Goal: Information Seeking & Learning: Learn about a topic

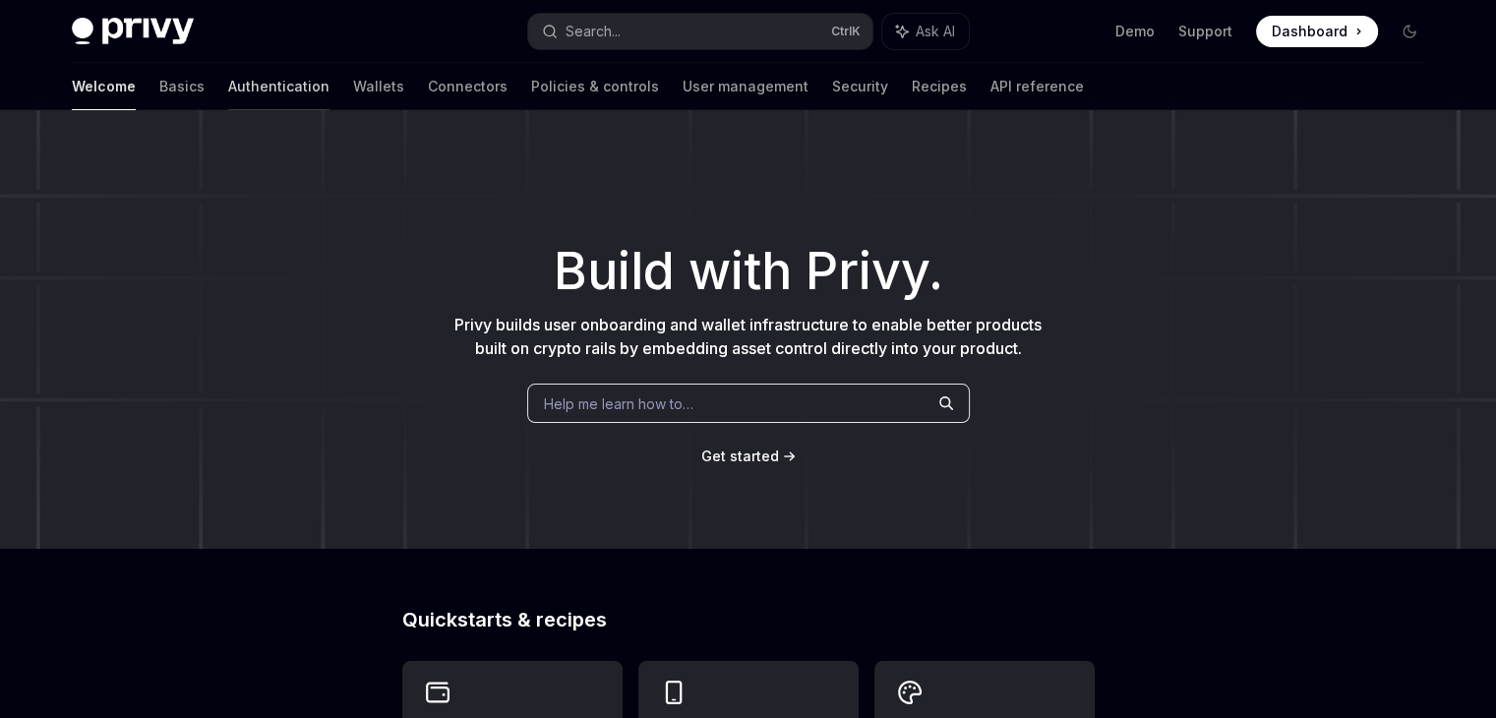
click at [228, 95] on link "Authentication" at bounding box center [278, 86] width 101 height 47
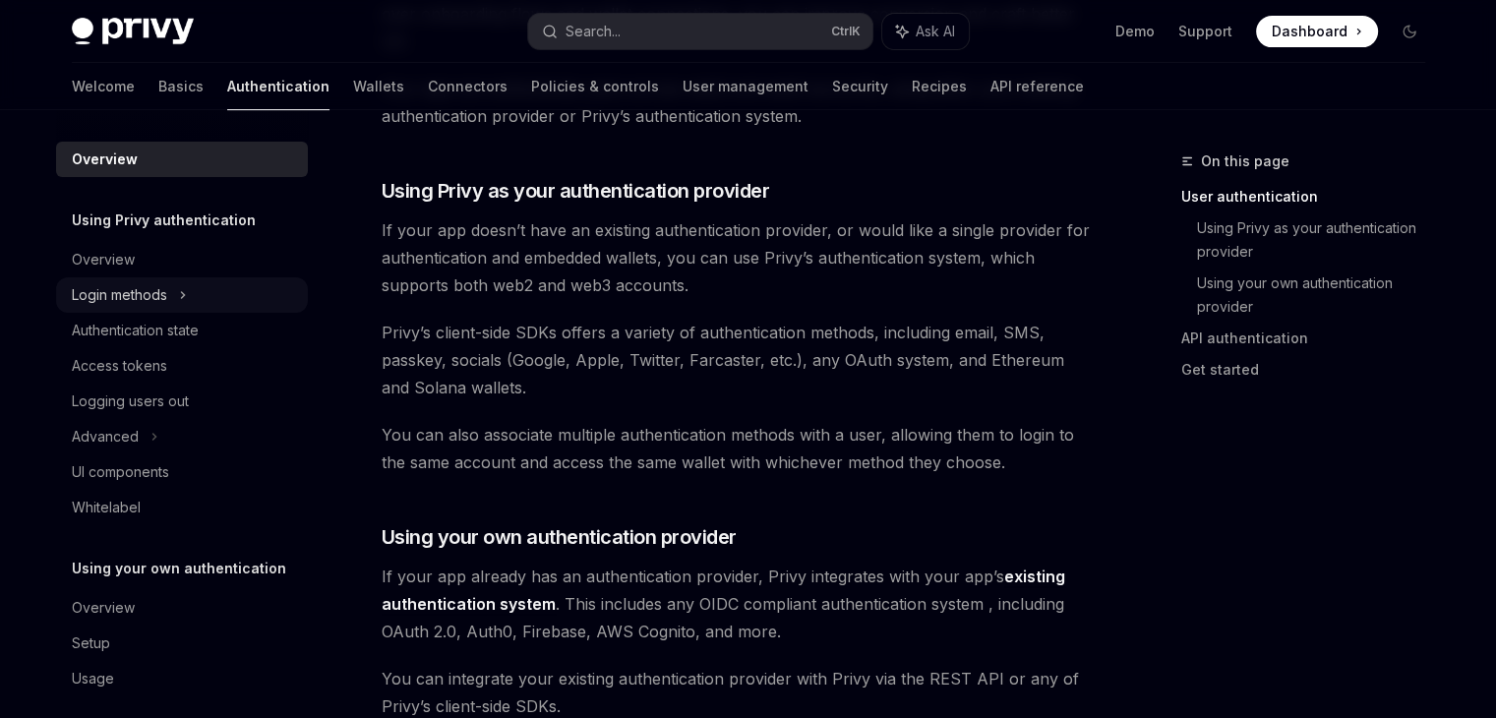
click at [187, 305] on icon at bounding box center [183, 295] width 8 height 24
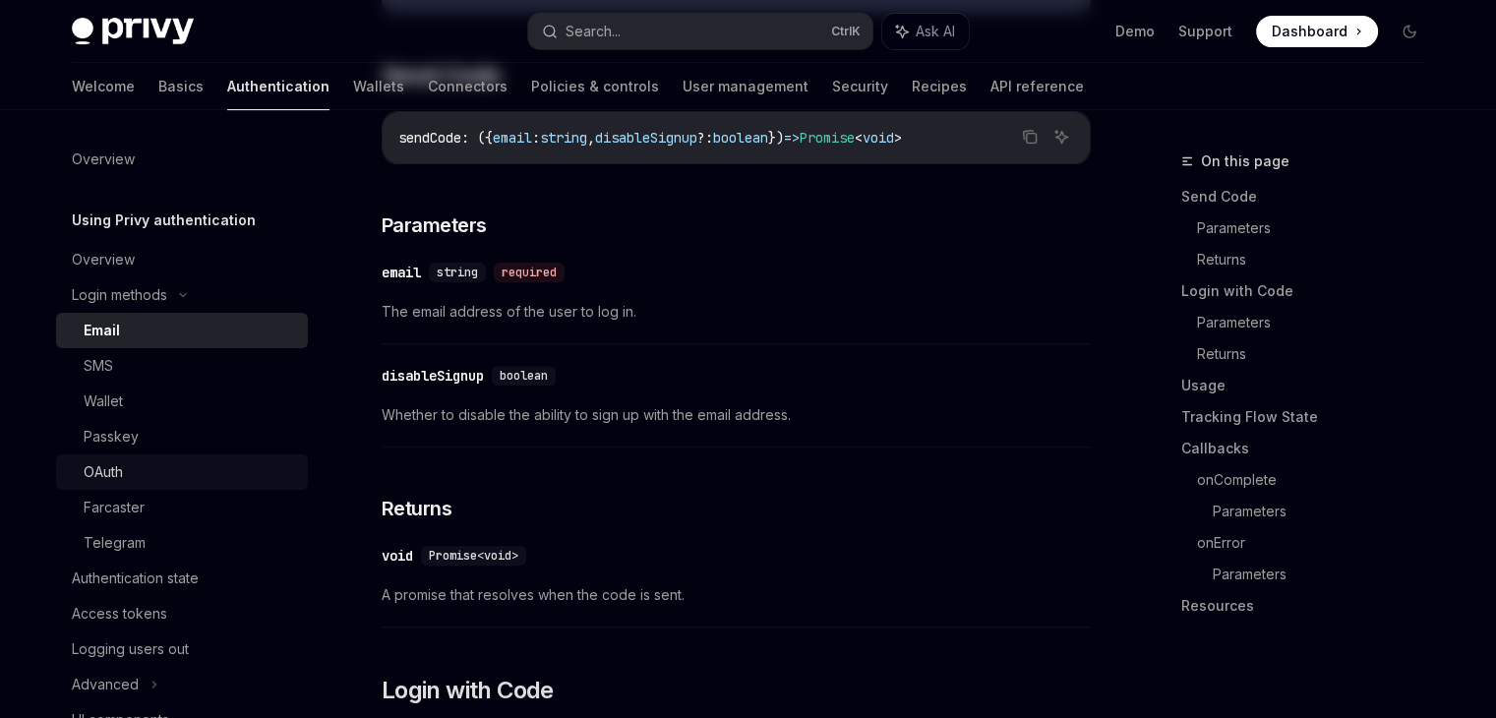
type textarea "*"
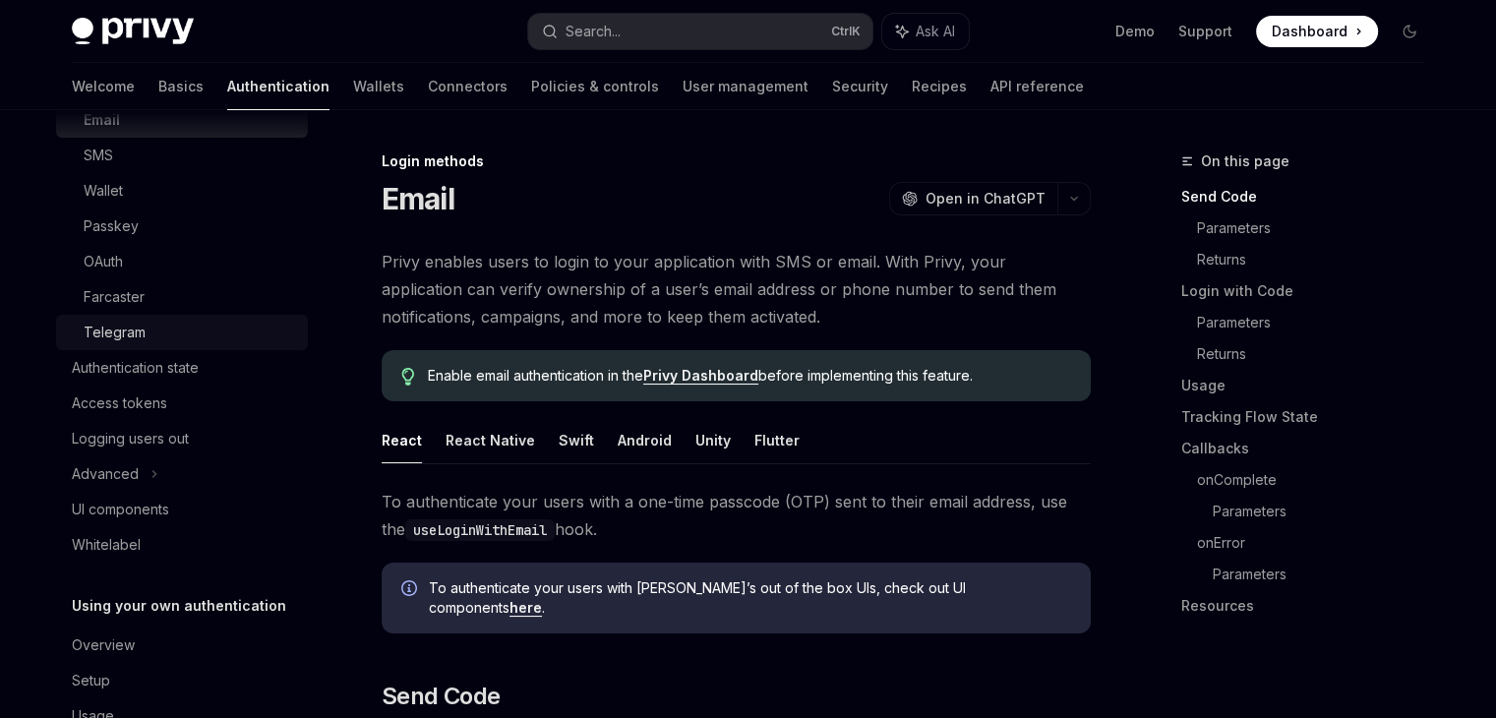
scroll to position [212, 0]
click at [697, 32] on button "Search... Ctrl K" at bounding box center [700, 31] width 344 height 35
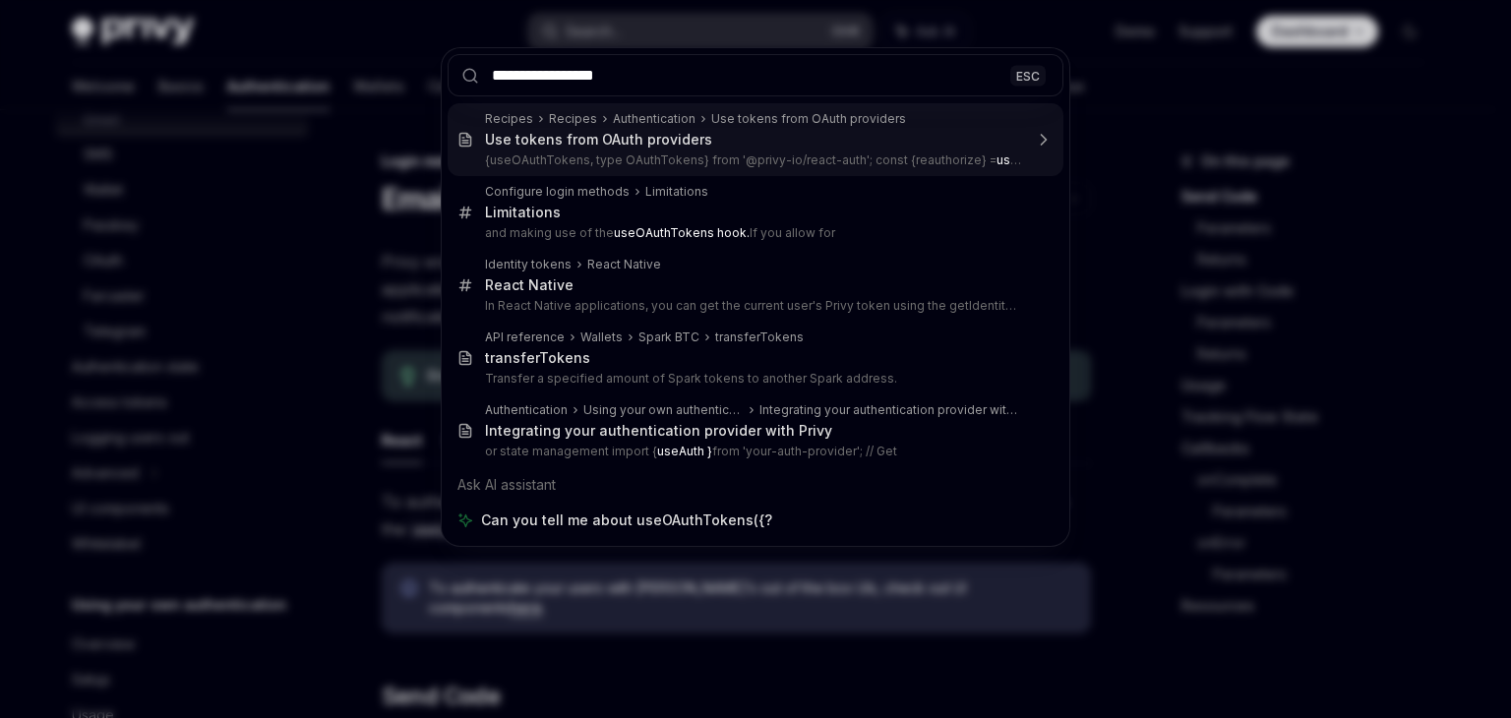
type input "**********"
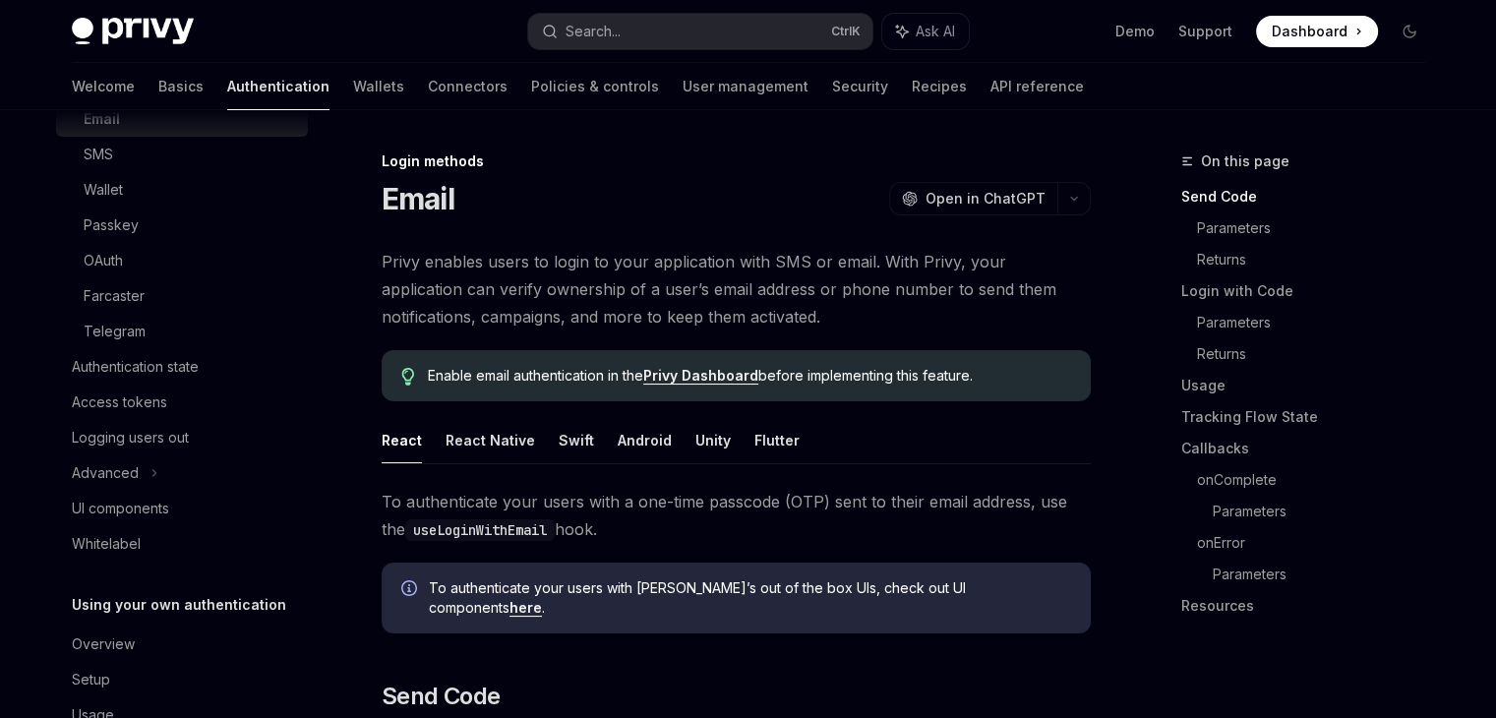
type textarea "*"
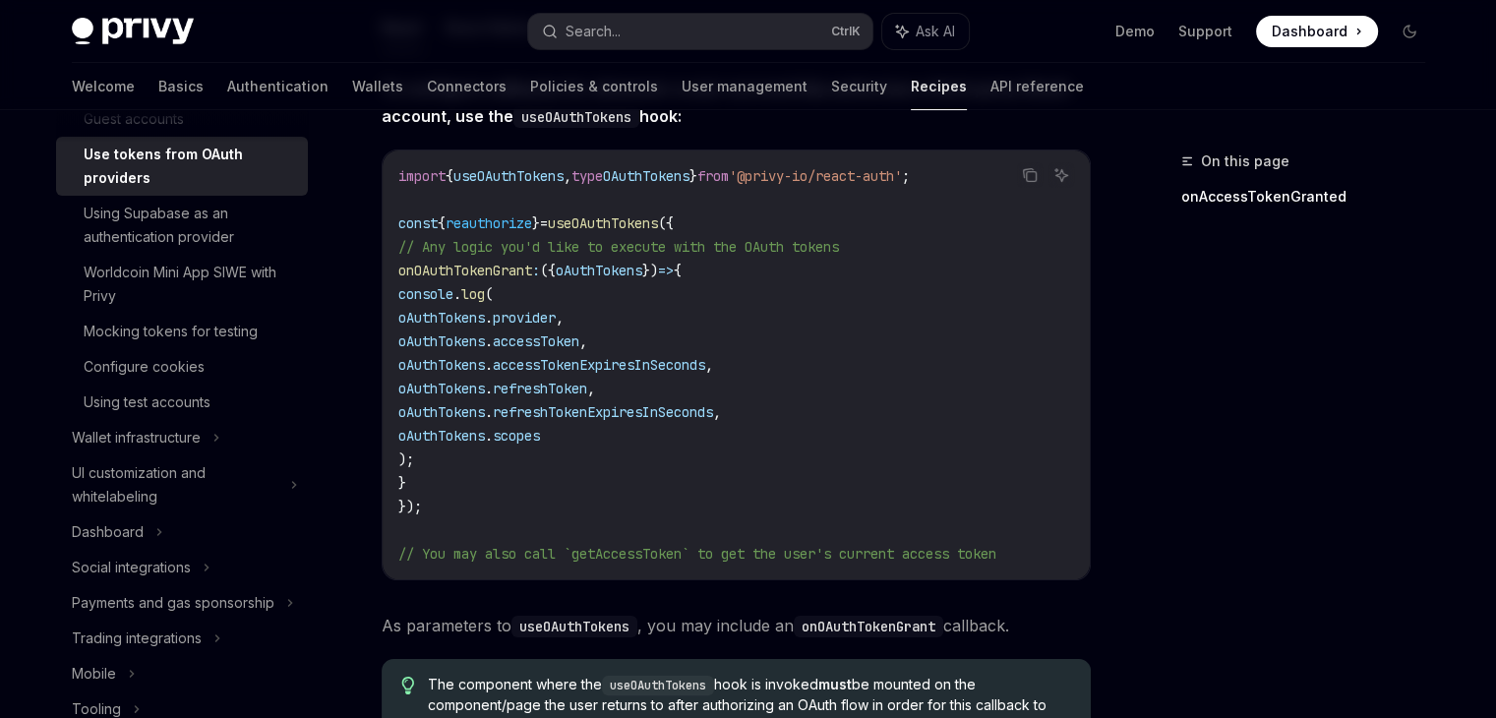
scroll to position [245, 0]
click at [1177, 473] on div "On this page onAccessTokenGranted" at bounding box center [1291, 434] width 299 height 569
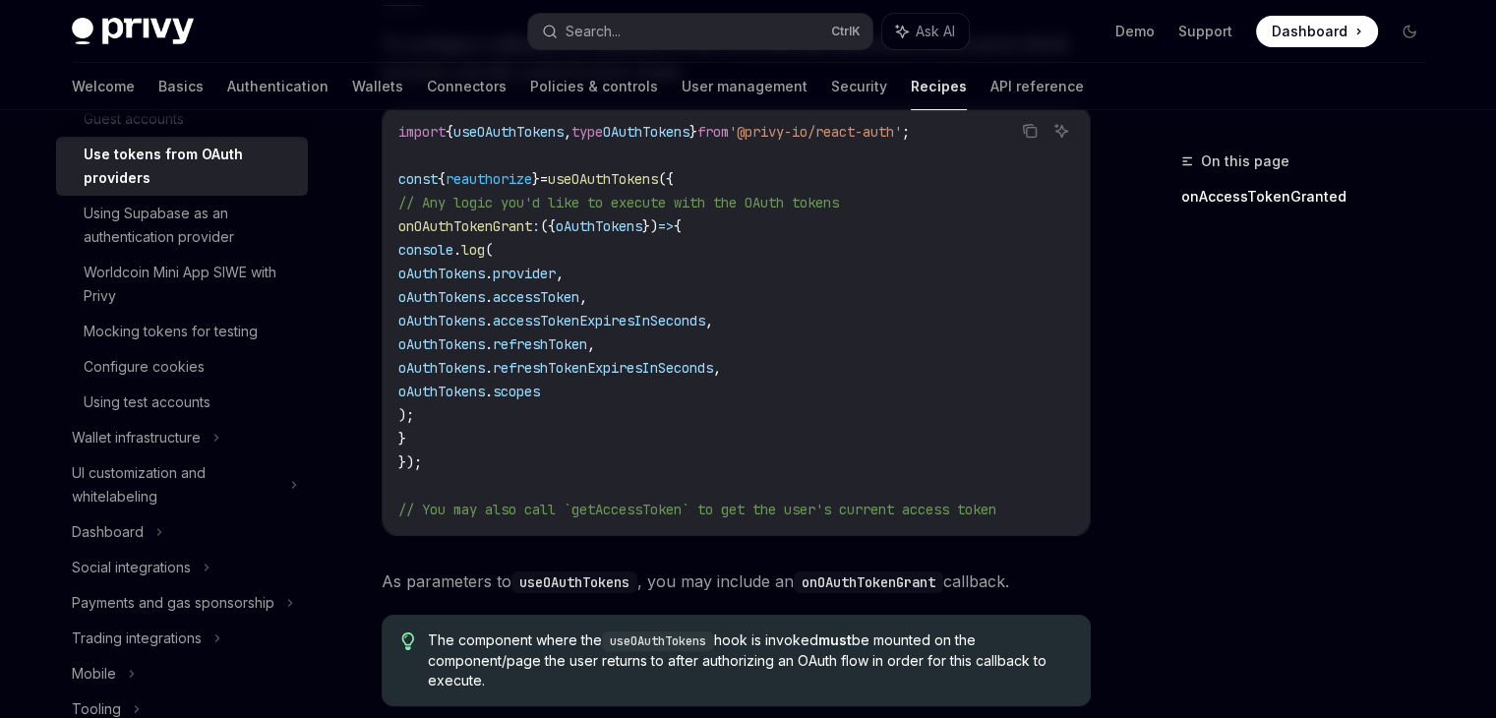
scroll to position [0, 0]
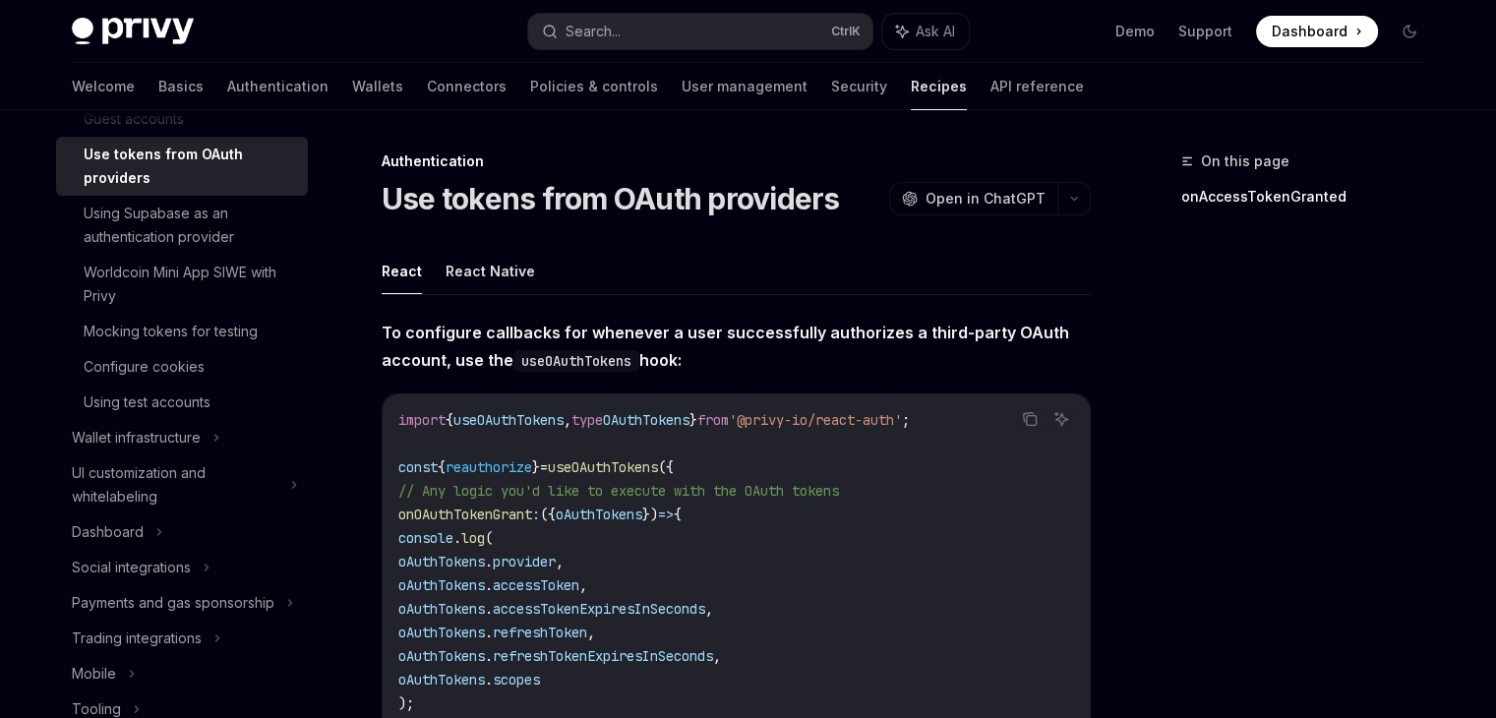
click at [580, 198] on h1 "Use tokens from OAuth providers" at bounding box center [611, 198] width 458 height 35
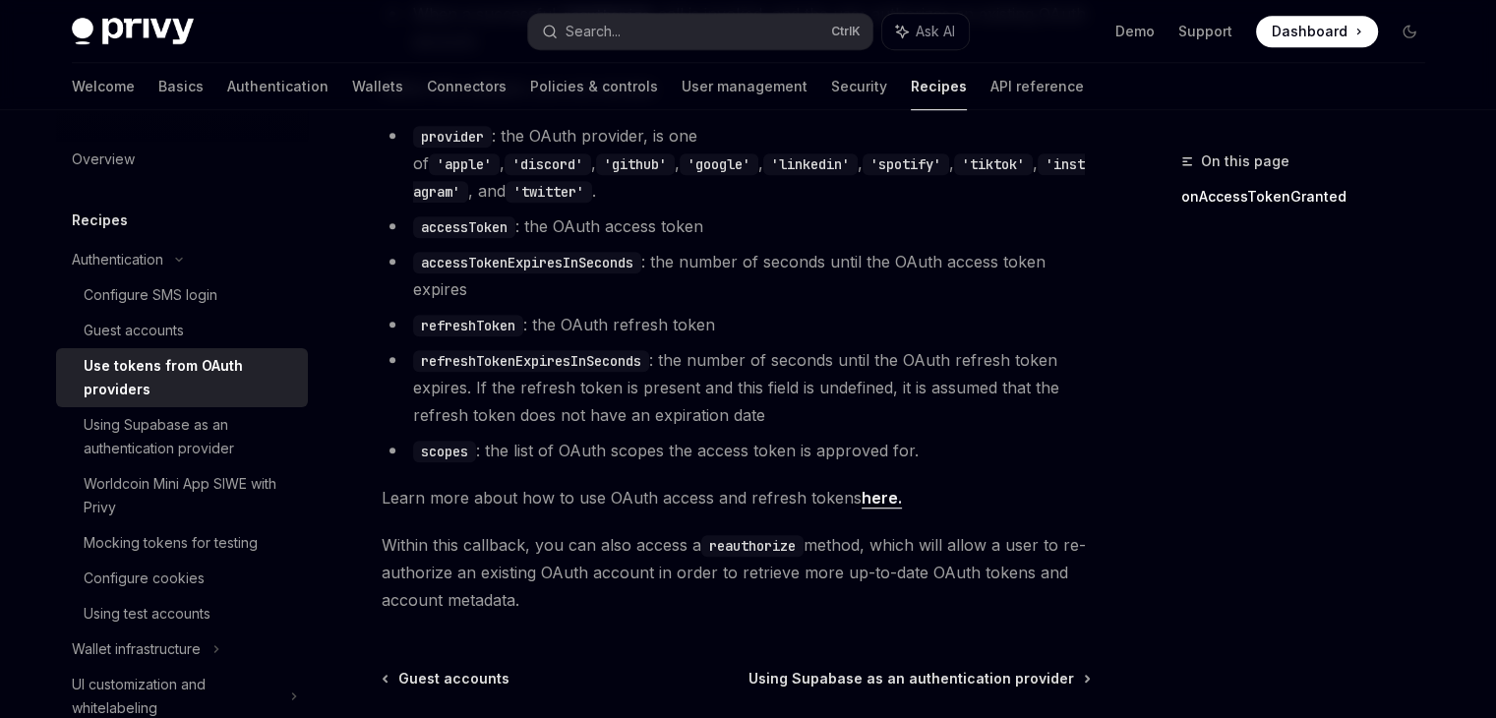
scroll to position [1231, 0]
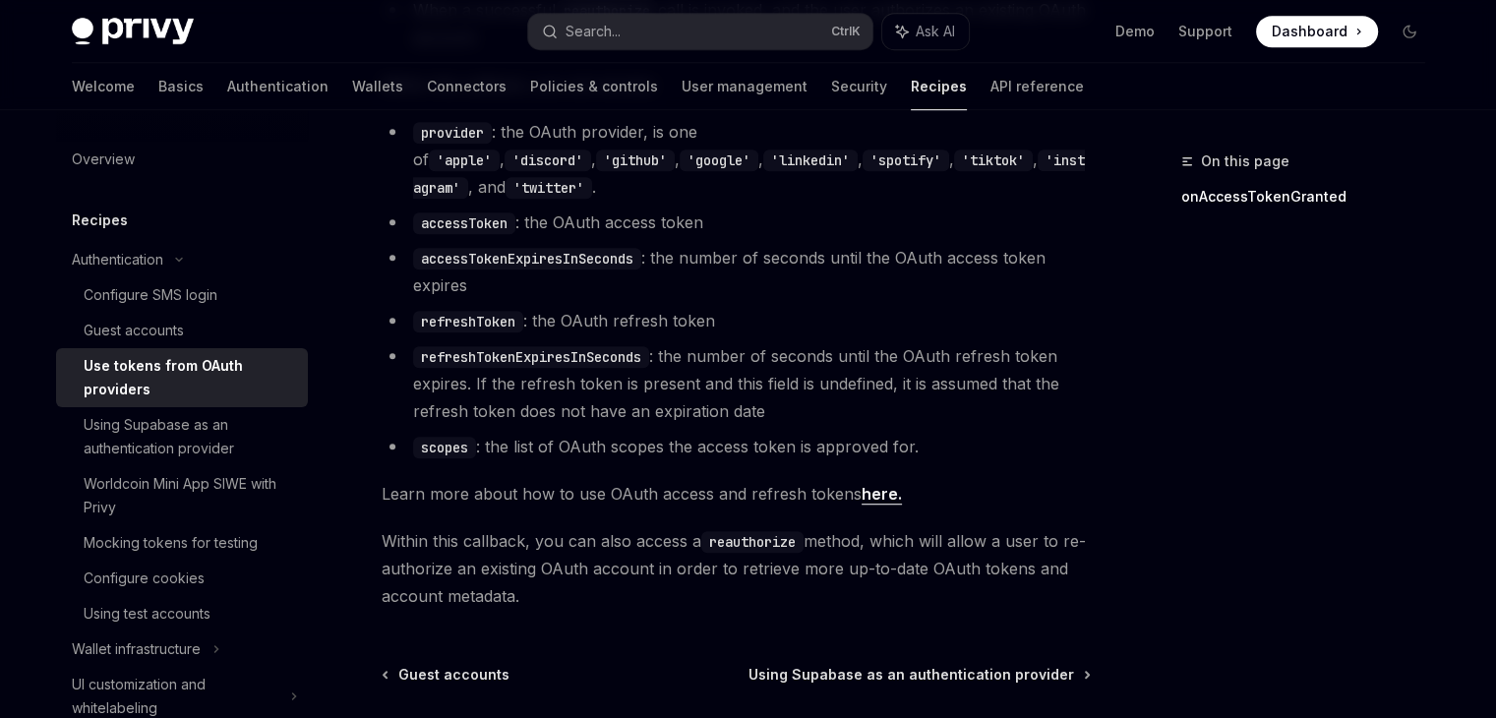
click at [871, 484] on link "here." at bounding box center [882, 494] width 40 height 21
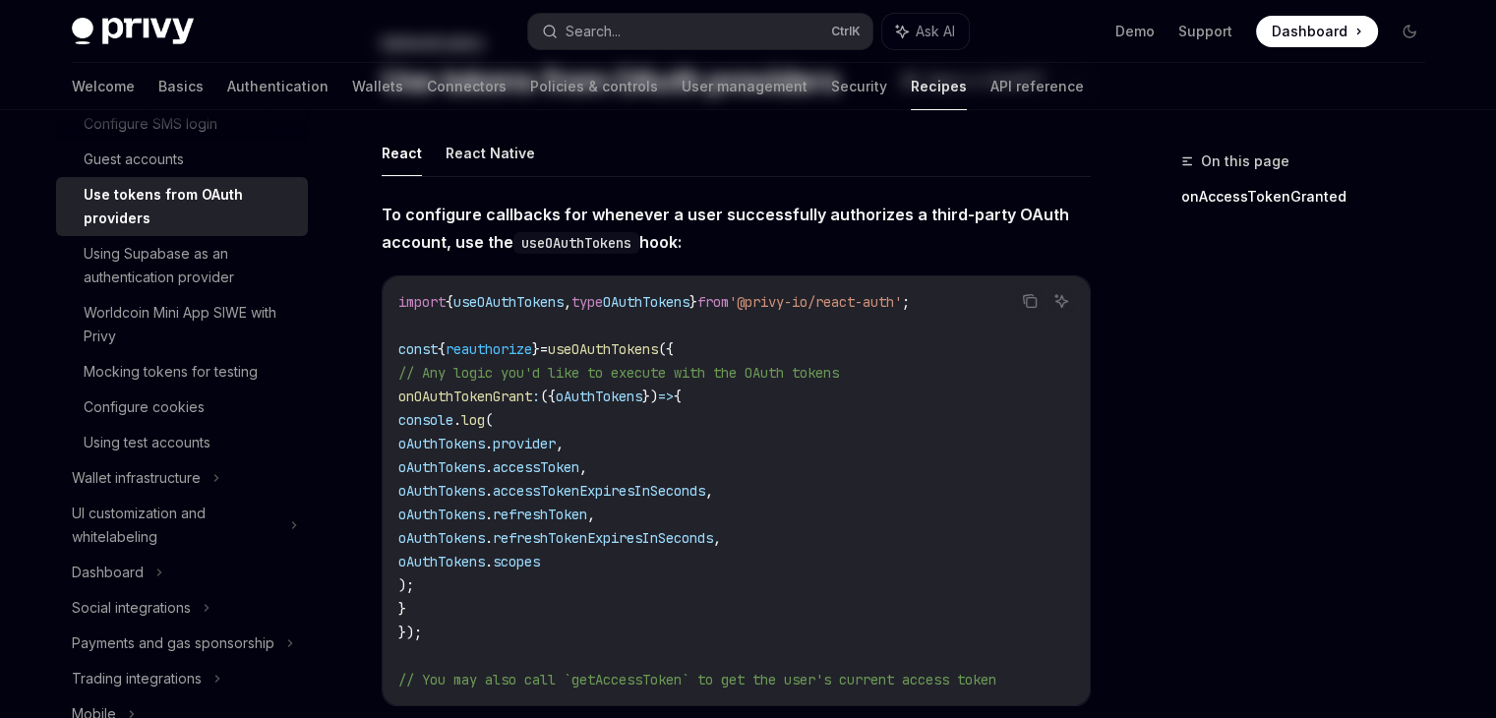
scroll to position [0, 0]
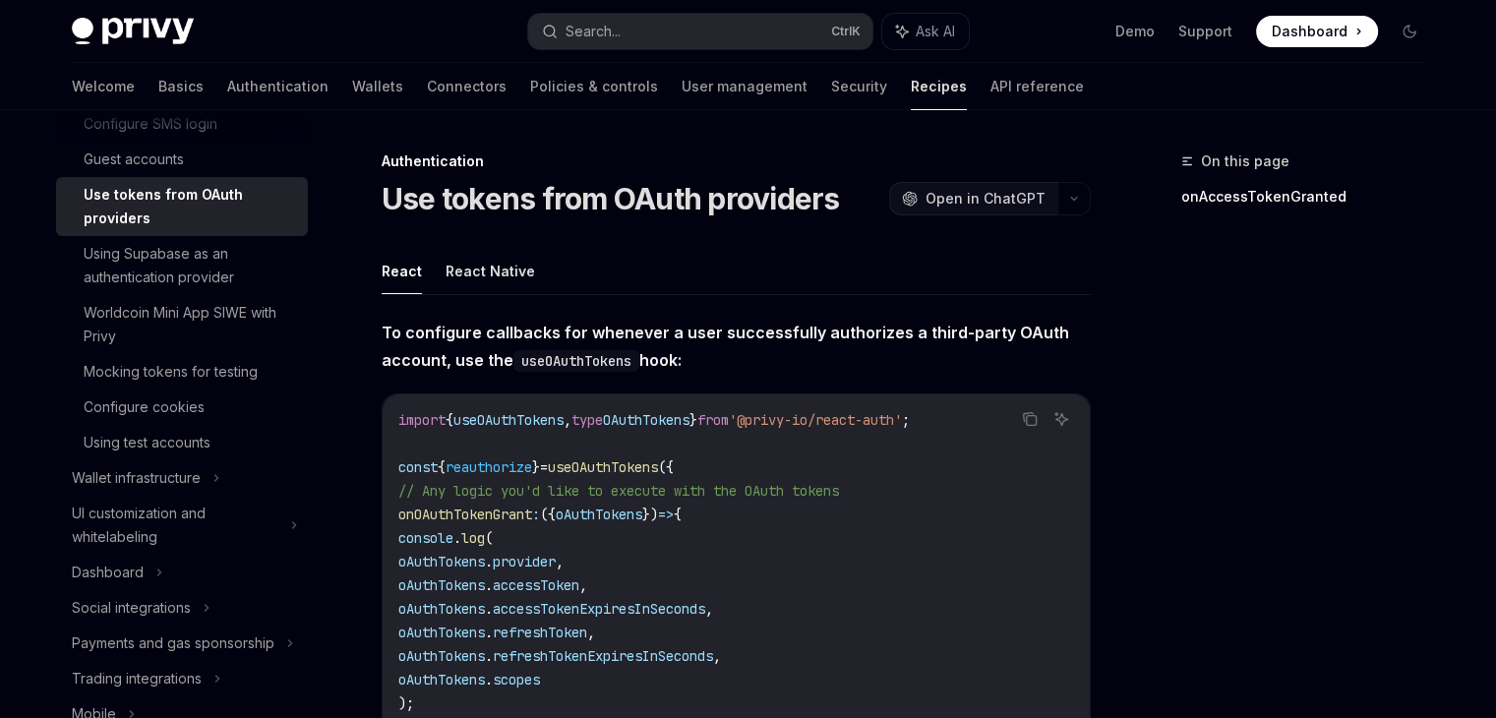
click at [1007, 193] on span "Open in ChatGPT" at bounding box center [986, 199] width 120 height 20
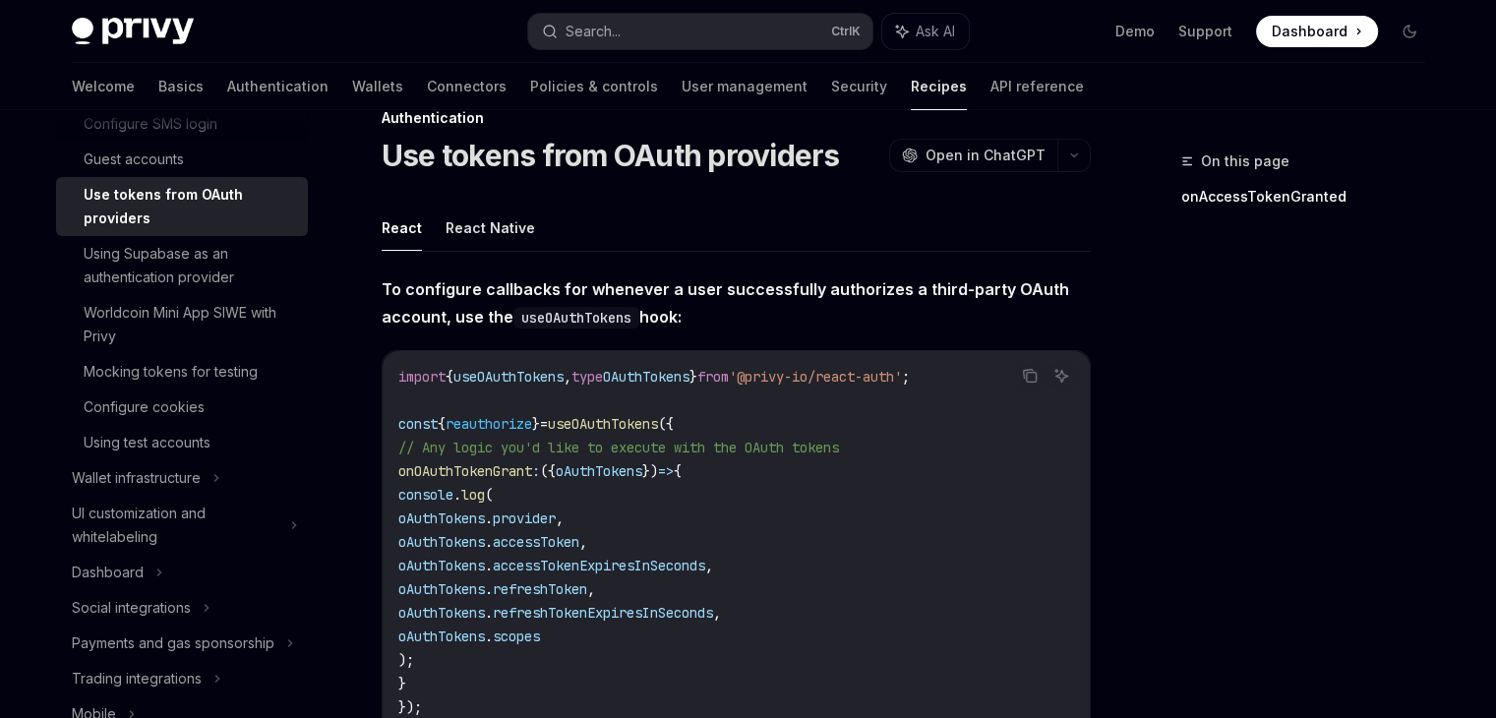
scroll to position [18, 0]
